Goal: Task Accomplishment & Management: Manage account settings

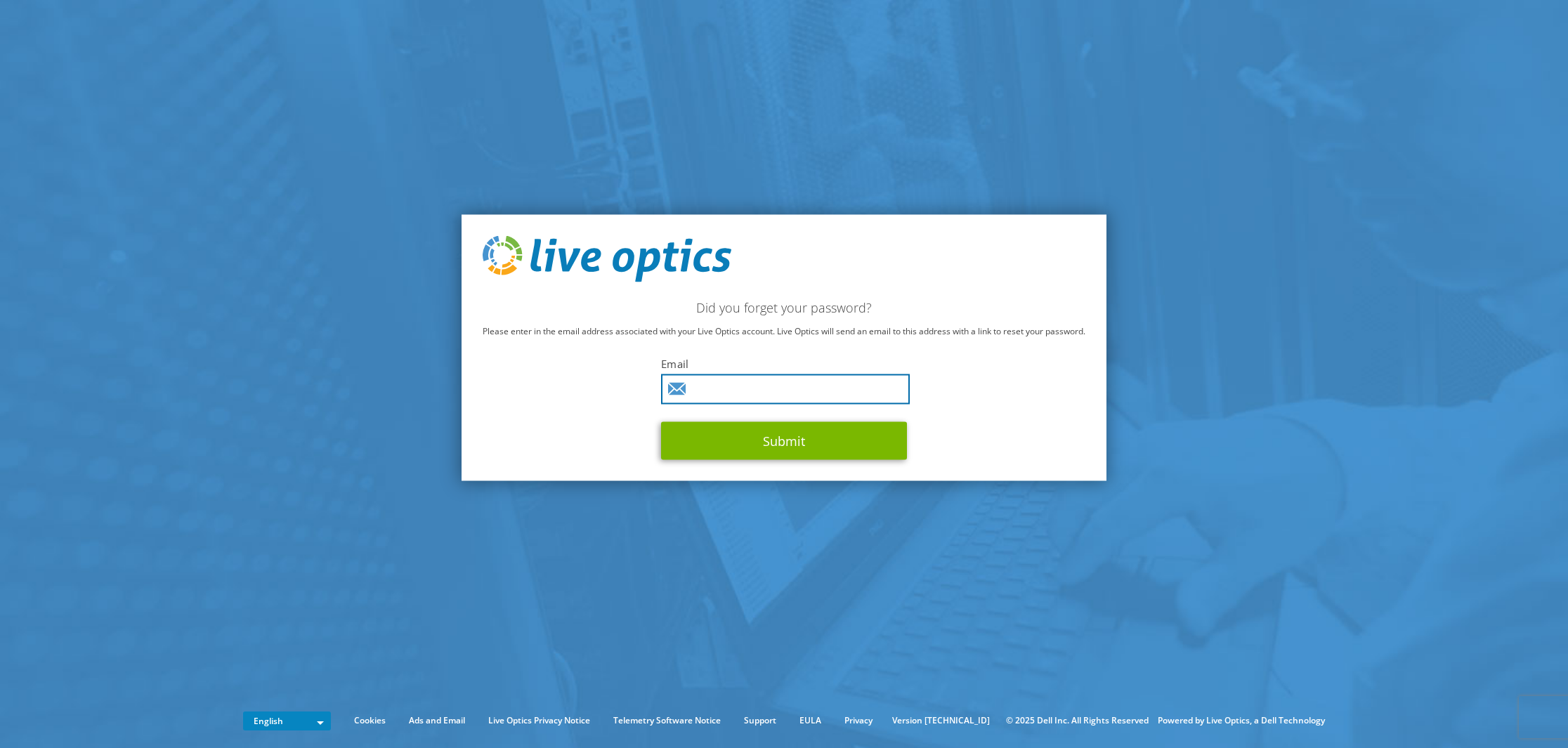
click at [738, 388] on input "text" at bounding box center [785, 389] width 249 height 30
click at [0, 695] on com-1password-button at bounding box center [0, 695] width 0 height 0
type input "pete_springfield@hotmail.com"
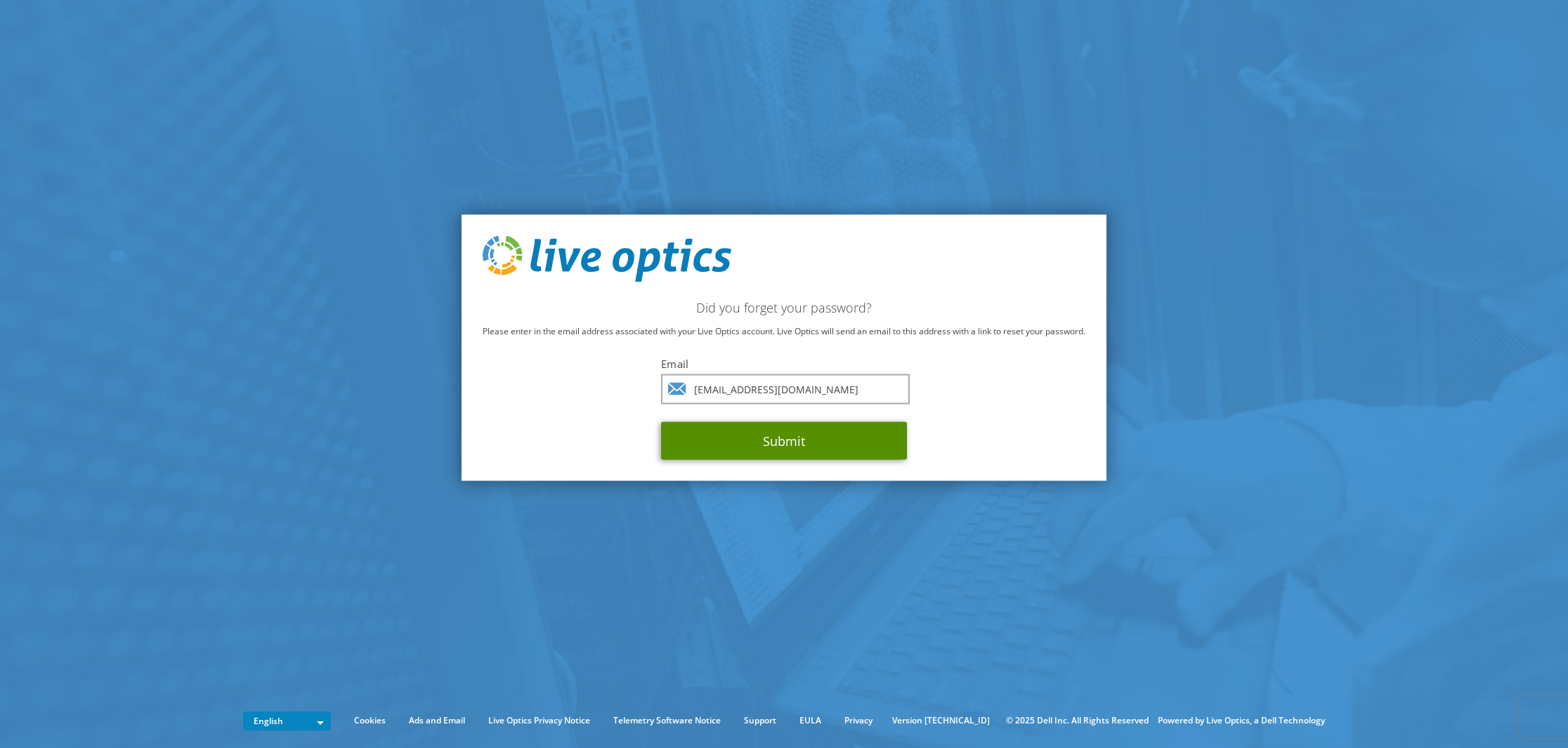
click at [739, 447] on button "Submit" at bounding box center [784, 440] width 246 height 38
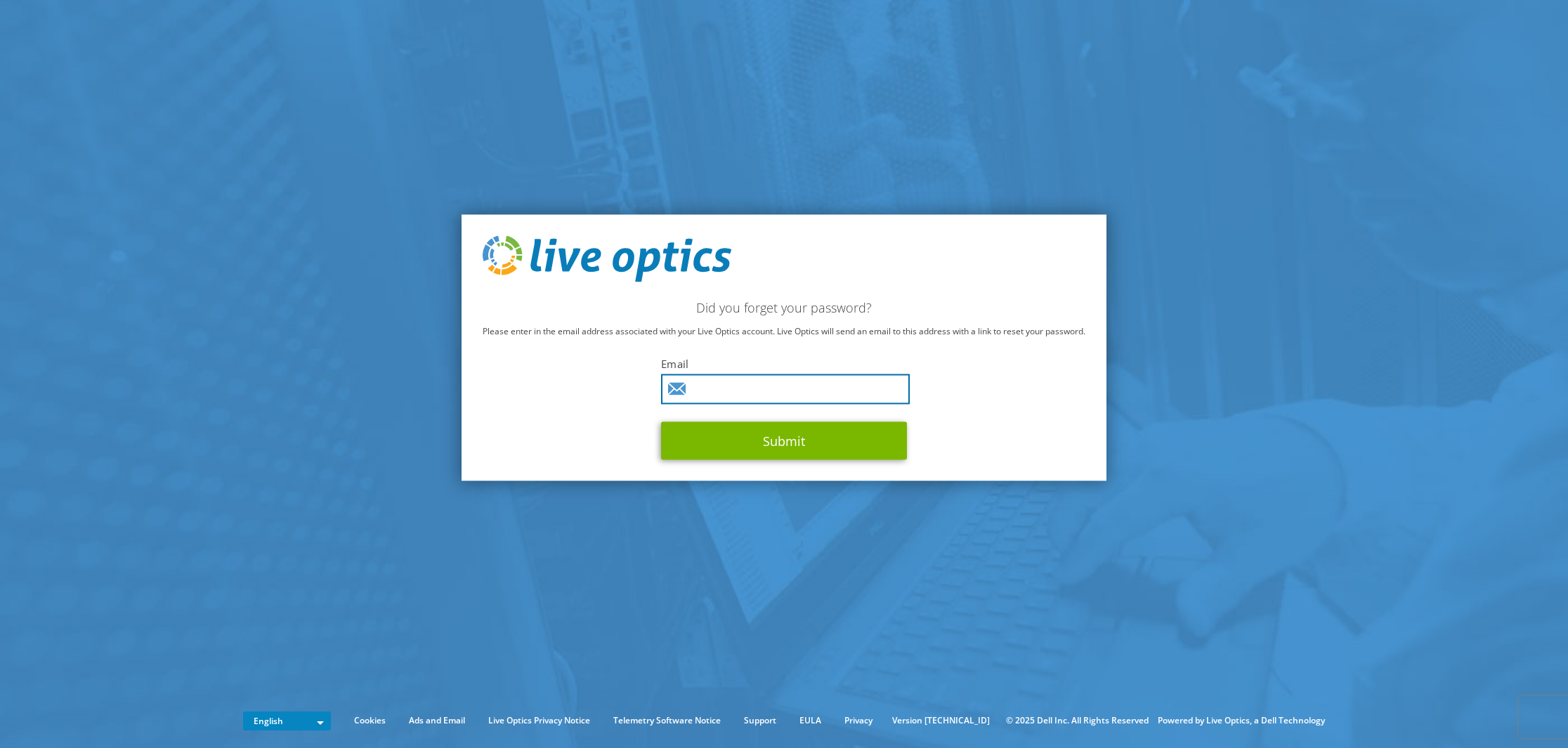
click at [773, 380] on input "text" at bounding box center [785, 389] width 249 height 30
drag, startPoint x: 846, startPoint y: 391, endPoint x: 708, endPoint y: 391, distance: 138.0
click at [708, 391] on input "pete_springfield@hotmail.com" at bounding box center [785, 389] width 249 height 30
click at [721, 390] on input "pete_springfield@hotmail.com" at bounding box center [785, 389] width 249 height 30
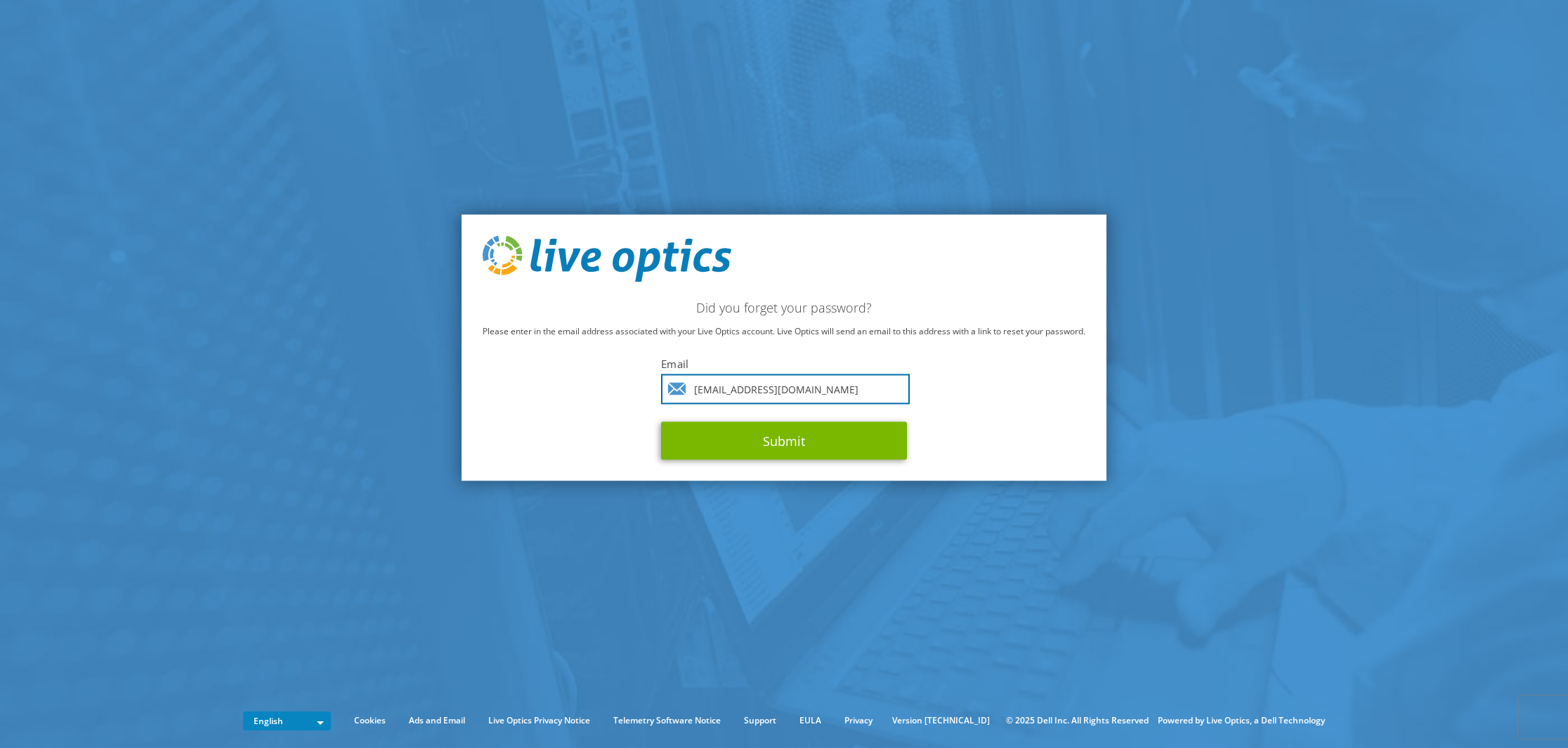
type input "p.springfield@node4.co.uk"
click at [1081, 414] on div "Did you forget your password? Please enter in the email address associated with…" at bounding box center [784, 348] width 645 height 266
click at [786, 436] on button "Submit" at bounding box center [784, 440] width 246 height 38
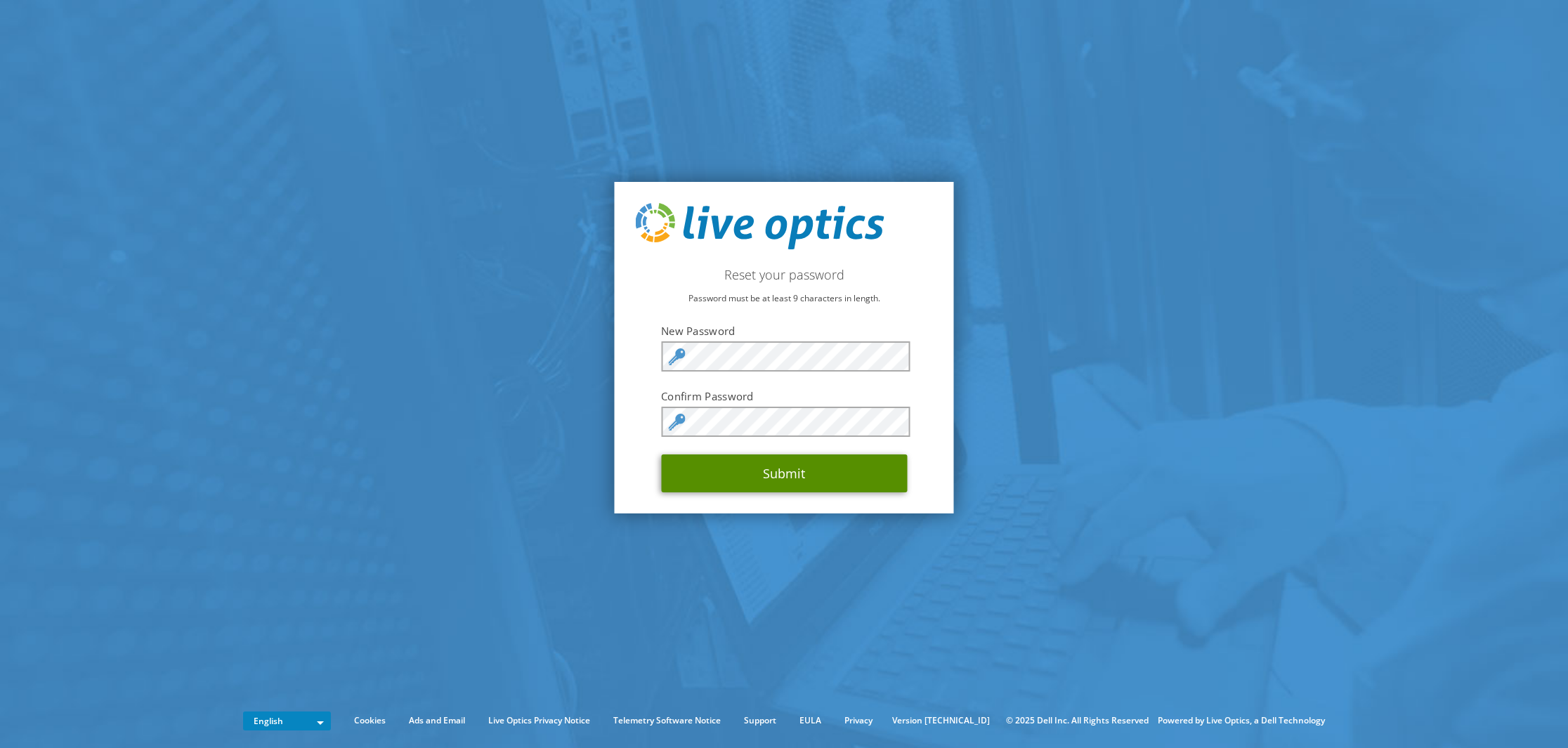
click at [784, 477] on button "Submit" at bounding box center [784, 473] width 246 height 38
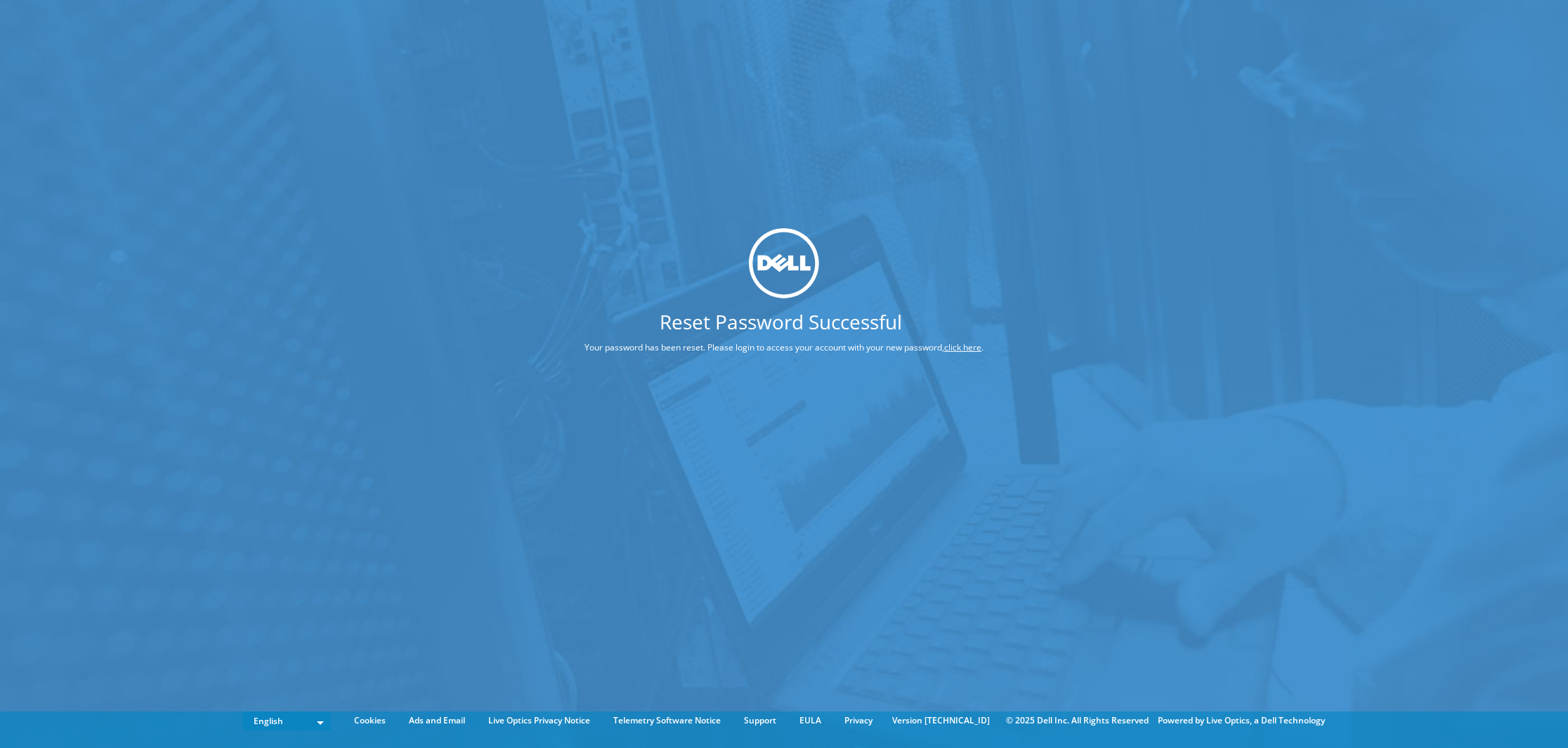
click at [973, 348] on link "click here" at bounding box center [963, 347] width 37 height 12
